Goal: Submit feedback/report problem: Submit feedback/report problem

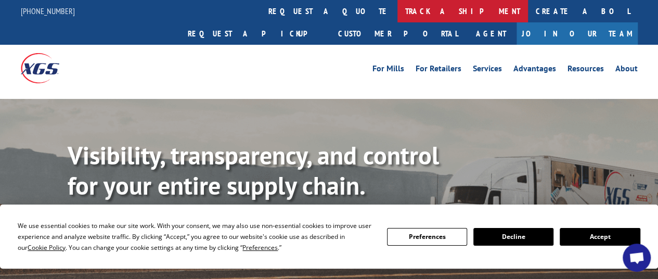
click at [398, 11] on link "track a shipment" at bounding box center [463, 11] width 131 height 22
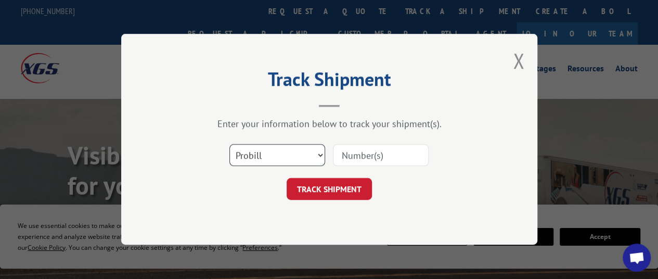
click at [321, 153] on select "Select category... Probill BOL PO" at bounding box center [277, 156] width 96 height 22
select select "bol"
click at [229, 145] on select "Select category... Probill BOL PO" at bounding box center [277, 156] width 96 height 22
click at [351, 161] on input at bounding box center [381, 156] width 96 height 22
paste input "6448372"
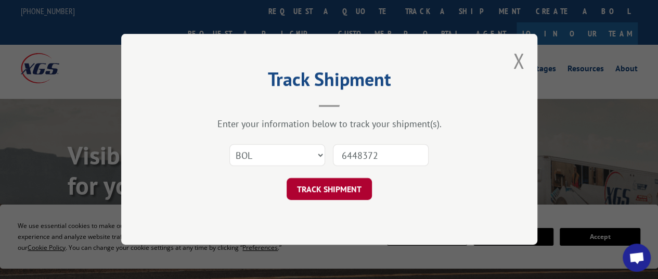
type input "6448372"
click at [323, 190] on button "TRACK SHIPMENT" at bounding box center [329, 189] width 85 height 22
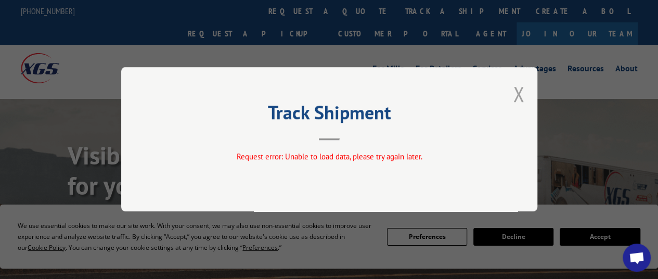
click at [518, 94] on button "Close modal" at bounding box center [518, 94] width 11 height 28
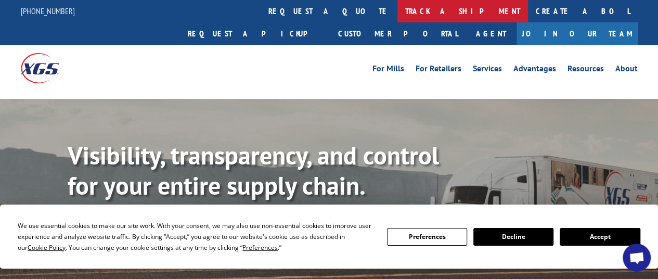
click at [398, 7] on link "track a shipment" at bounding box center [463, 11] width 131 height 22
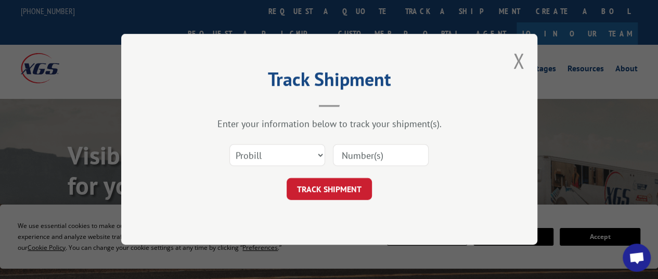
click at [353, 154] on input at bounding box center [381, 156] width 96 height 22
paste input "6448372"
type input "6448372"
click at [304, 149] on select "Select category... Probill BOL PO" at bounding box center [277, 156] width 96 height 22
select select "bol"
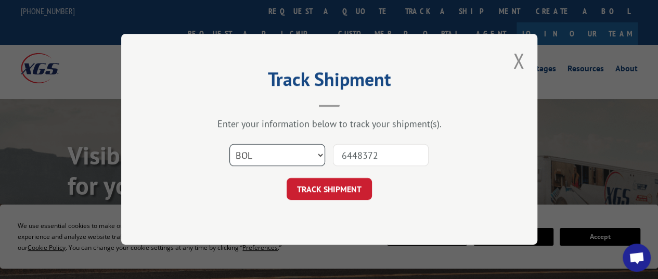
click at [229, 145] on select "Select category... Probill BOL PO" at bounding box center [277, 156] width 96 height 22
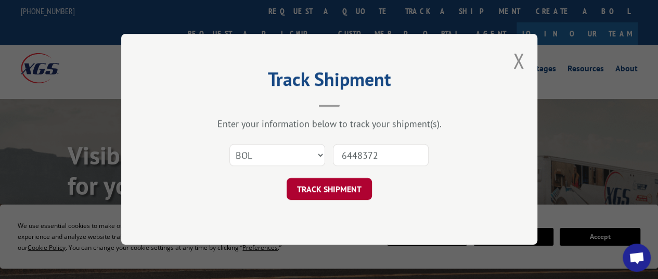
click at [312, 190] on button "TRACK SHIPMENT" at bounding box center [329, 189] width 85 height 22
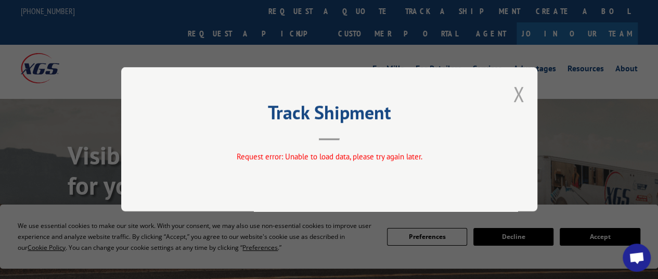
click at [518, 95] on button "Close modal" at bounding box center [518, 94] width 11 height 28
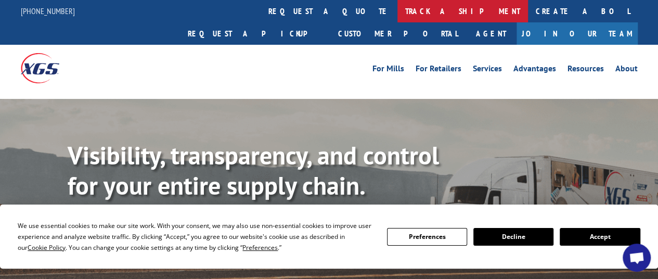
click at [398, 15] on link "track a shipment" at bounding box center [463, 11] width 131 height 22
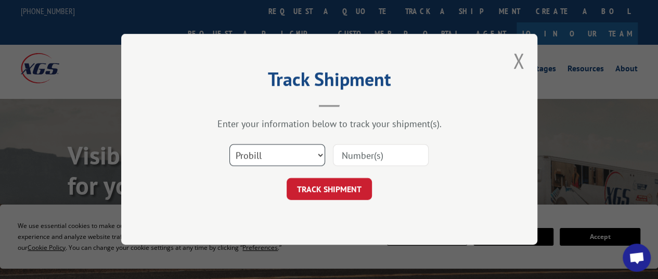
click at [287, 151] on select "Select category... Probill BOL PO" at bounding box center [277, 156] width 96 height 22
select select "po"
click at [229, 145] on select "Select category... Probill BOL PO" at bounding box center [277, 156] width 96 height 22
click at [340, 157] on input at bounding box center [381, 156] width 96 height 22
paste input "AFM1952653"
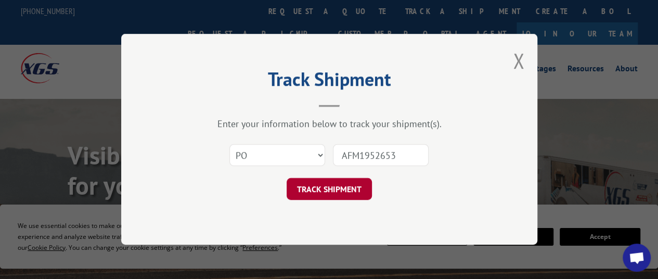
type input "AFM1952653"
click at [332, 191] on button "TRACK SHIPMENT" at bounding box center [329, 189] width 85 height 22
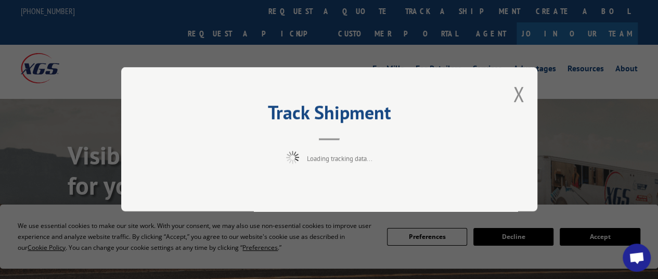
click at [417, 180] on div "Track Shipment Loading tracking data..." at bounding box center [329, 139] width 416 height 144
click at [382, 187] on div "Track Shipment Request error: Unable to load data, please try again later." at bounding box center [329, 139] width 416 height 144
click at [519, 94] on button "Close modal" at bounding box center [518, 94] width 11 height 28
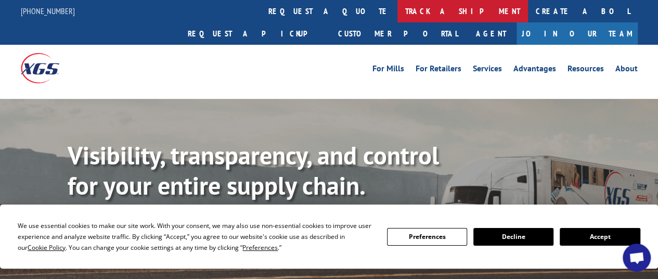
click at [398, 12] on link "track a shipment" at bounding box center [463, 11] width 131 height 22
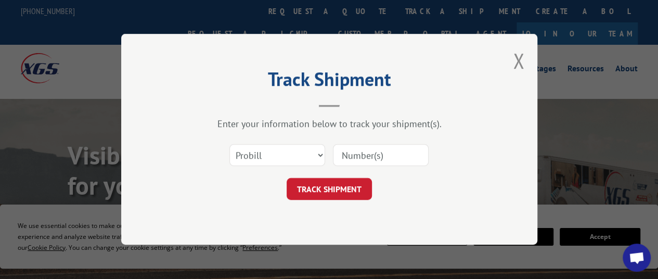
click at [340, 158] on input at bounding box center [381, 156] width 96 height 22
paste input "4256288"
type input "4256288"
click at [301, 157] on select "Select category... Probill BOL PO" at bounding box center [277, 156] width 96 height 22
select select "po"
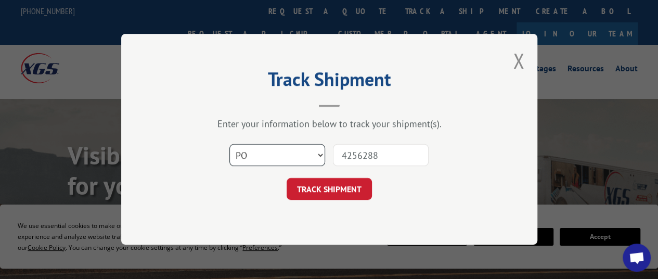
click at [229, 145] on select "Select category... Probill BOL PO" at bounding box center [277, 156] width 96 height 22
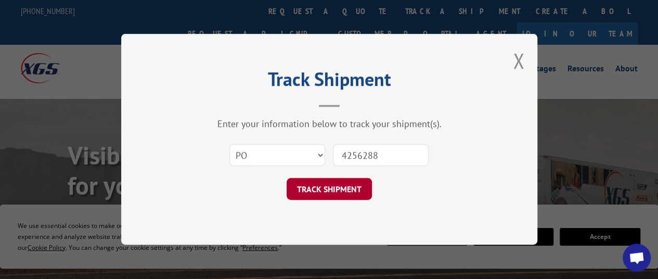
click at [330, 184] on button "TRACK SHIPMENT" at bounding box center [329, 189] width 85 height 22
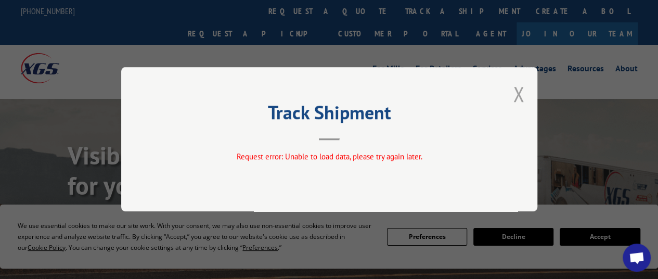
click at [516, 94] on button "Close modal" at bounding box center [518, 94] width 11 height 28
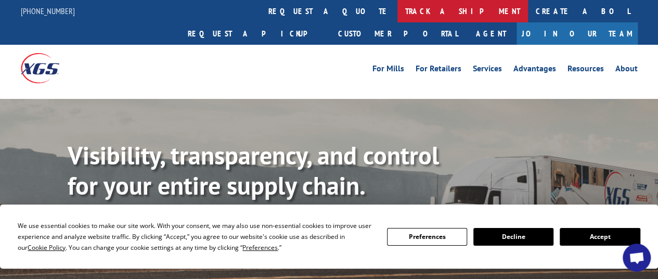
click at [398, 4] on link "track a shipment" at bounding box center [463, 11] width 131 height 22
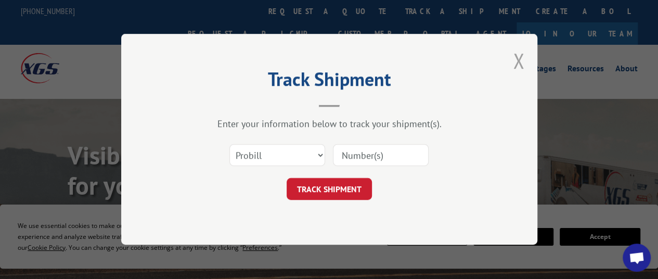
click at [522, 59] on button "Close modal" at bounding box center [518, 61] width 11 height 28
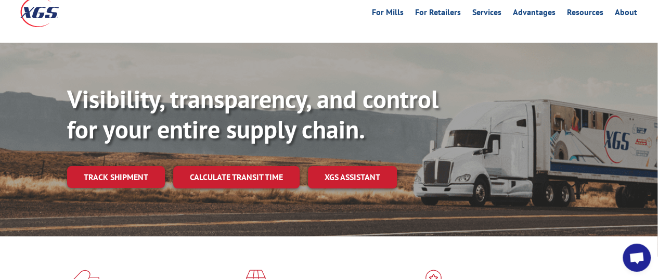
scroll to position [0, 1]
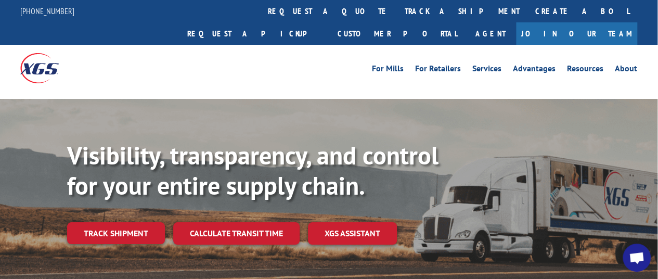
click at [30, 53] on img at bounding box center [39, 68] width 39 height 30
click at [633, 65] on link "About" at bounding box center [627, 70] width 22 height 11
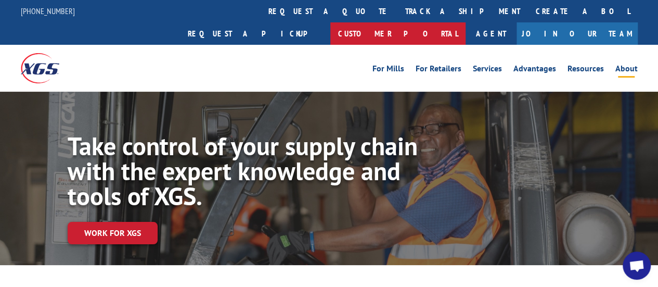
click at [466, 22] on link "Customer Portal" at bounding box center [397, 33] width 135 height 22
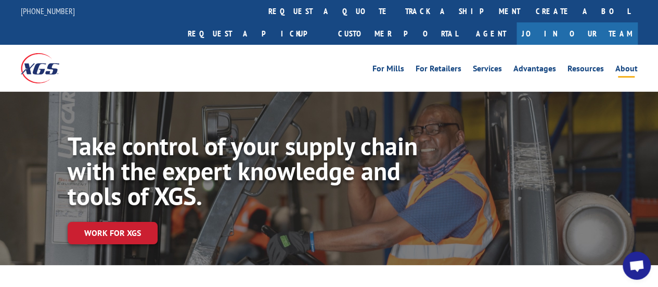
click at [634, 267] on span "Open chat" at bounding box center [637, 267] width 17 height 14
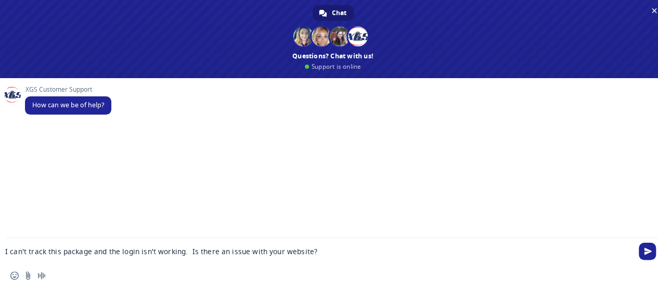
click at [90, 253] on textarea "I can't track this package and the login isn't working. Is there an issue with …" at bounding box center [316, 251] width 622 height 9
paste textarea "6448372"
type textarea "I can't track this package 6448372 and the login isn't working. Is there an iss…"
click at [361, 252] on textarea "I can't track this package 6448372 and the login isn't working. Is there an iss…" at bounding box center [316, 251] width 622 height 9
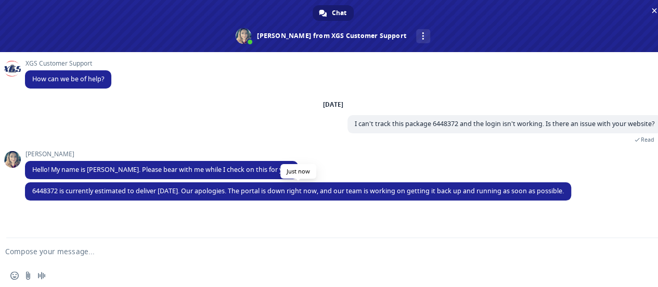
drag, startPoint x: 32, startPoint y: 190, endPoint x: 596, endPoint y: 191, distance: 564.6
click at [571, 191] on span "6448372 is currently estimated to deliver [DATE]. Our apologies. The portal is …" at bounding box center [298, 191] width 546 height 18
copy span "6448372 is currently estimated to deliver [DATE]. Our apologies. The portal is …"
click at [243, 258] on form at bounding box center [321, 252] width 622 height 28
click at [237, 249] on textarea "Compose your message..." at bounding box center [316, 251] width 622 height 9
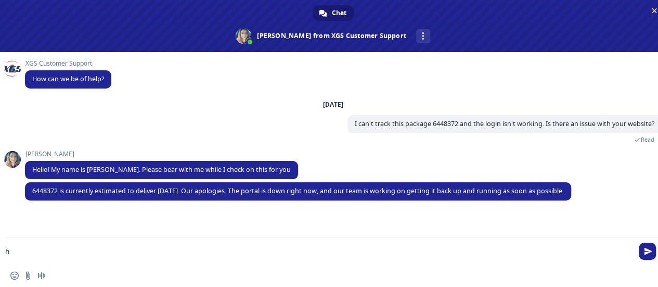
click at [237, 249] on textarea "h" at bounding box center [316, 251] width 622 height 9
type textarea "h"
type textarea "Thank you very much!"
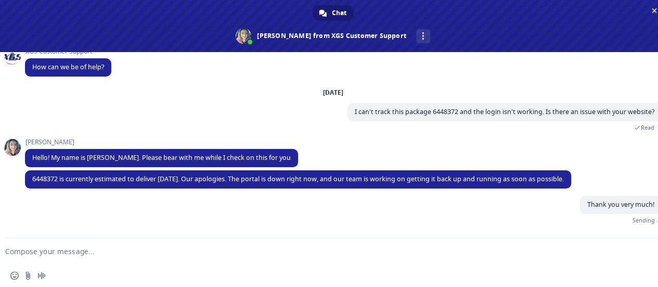
scroll to position [1, 0]
